Goal: Navigation & Orientation: Find specific page/section

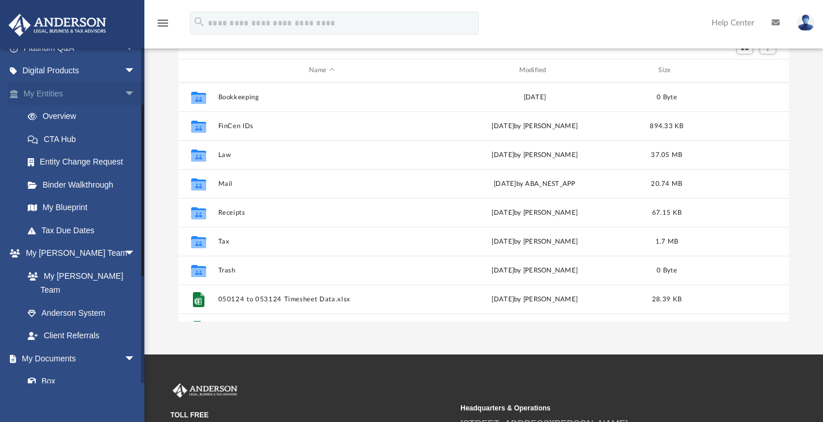
scroll to position [107, 0]
click at [49, 372] on link "Box" at bounding box center [84, 381] width 137 height 23
click at [59, 370] on link "Box" at bounding box center [84, 381] width 137 height 23
click at [53, 370] on link "Box" at bounding box center [84, 381] width 137 height 23
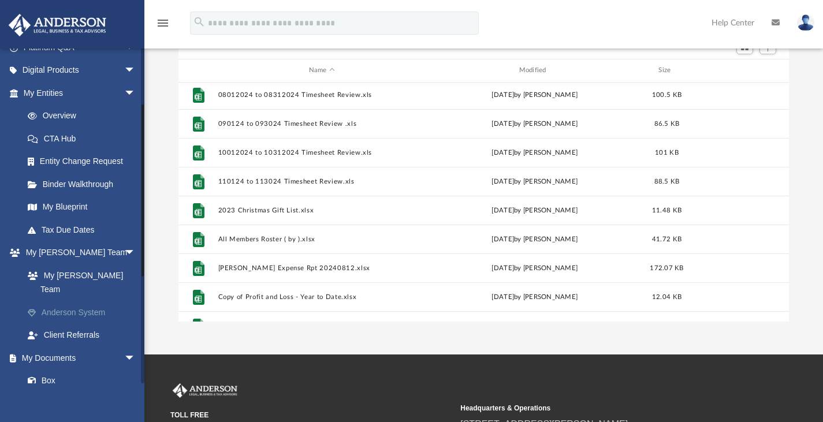
scroll to position [265, 0]
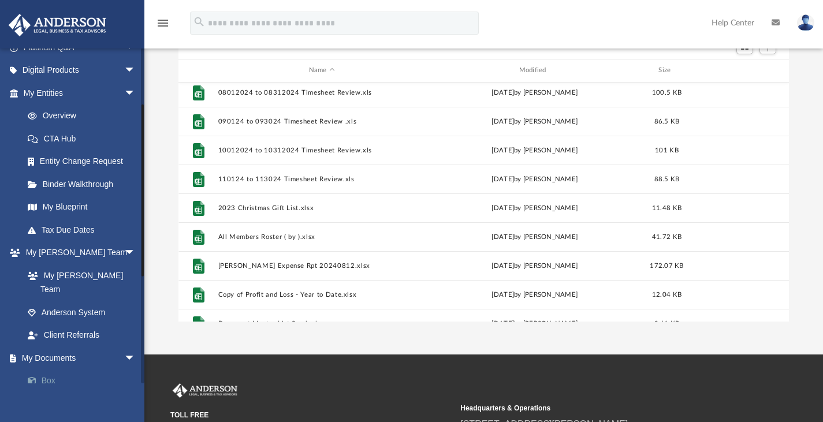
click at [35, 377] on span at bounding box center [38, 381] width 8 height 8
